Goal: Answer question/provide support

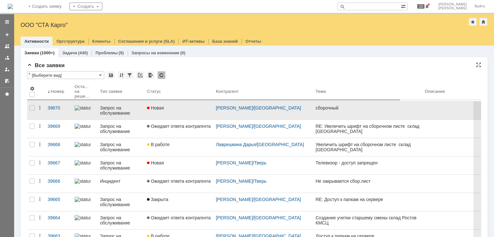
click at [138, 111] on div "Запрос на обслуживание" at bounding box center [121, 110] width 42 height 10
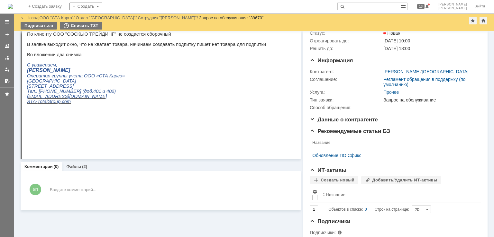
scroll to position [66, 0]
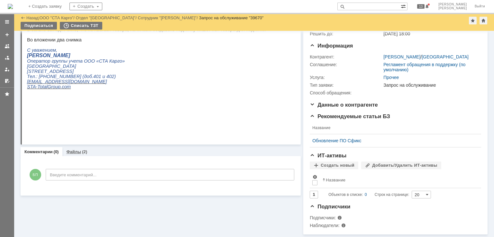
drag, startPoint x: 76, startPoint y: 145, endPoint x: 83, endPoint y: 145, distance: 7.1
click at [76, 149] on link "Файлы" at bounding box center [73, 151] width 15 height 5
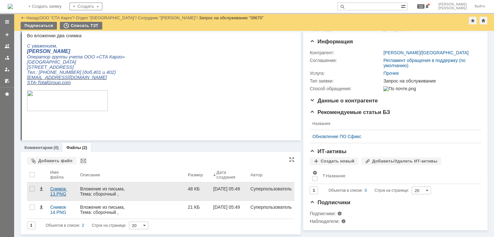
click at [58, 191] on div "Снимок 13.PNG" at bounding box center [62, 191] width 25 height 10
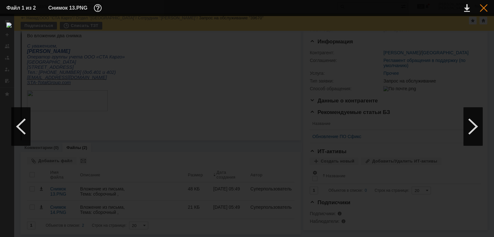
click at [485, 7] on div at bounding box center [484, 8] width 8 height 8
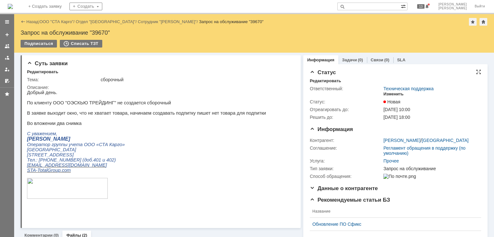
click at [387, 93] on div "Изменить" at bounding box center [393, 94] width 20 height 5
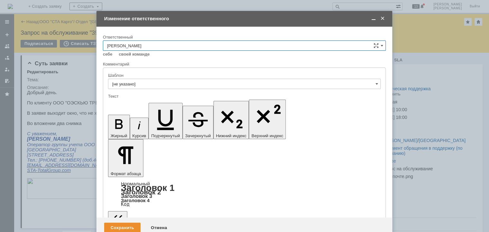
click at [170, 48] on input "[PERSON_NAME]" at bounding box center [244, 46] width 283 height 10
type input "[PERSON_NAME]"
click at [384, 19] on span at bounding box center [382, 19] width 6 height 6
